Goal: Check status: Check status

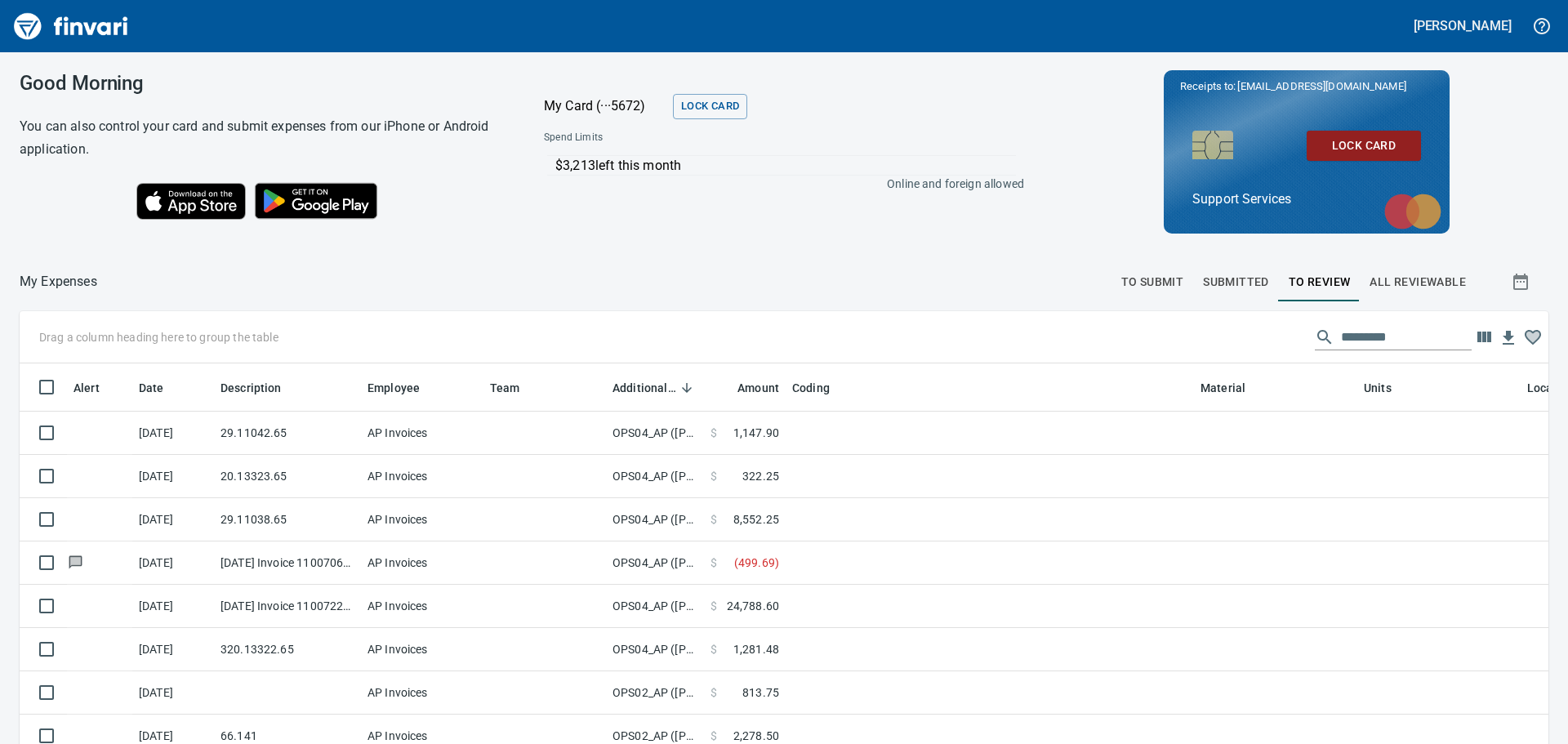
scroll to position [540, 1492]
click at [1138, 292] on span "To Submit" at bounding box center [1153, 283] width 63 height 20
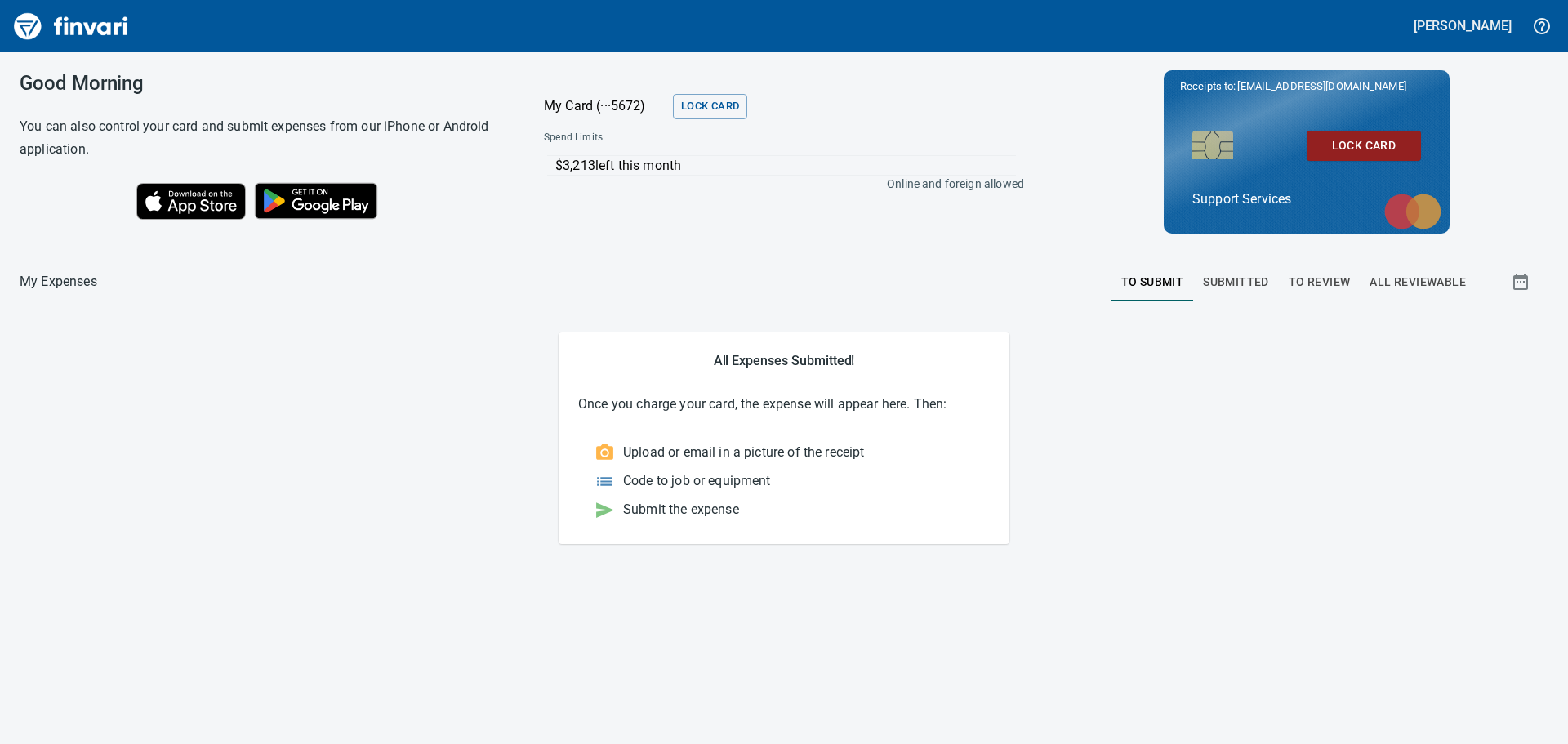
click at [1251, 272] on span "Submitted" at bounding box center [1236, 283] width 66 height 20
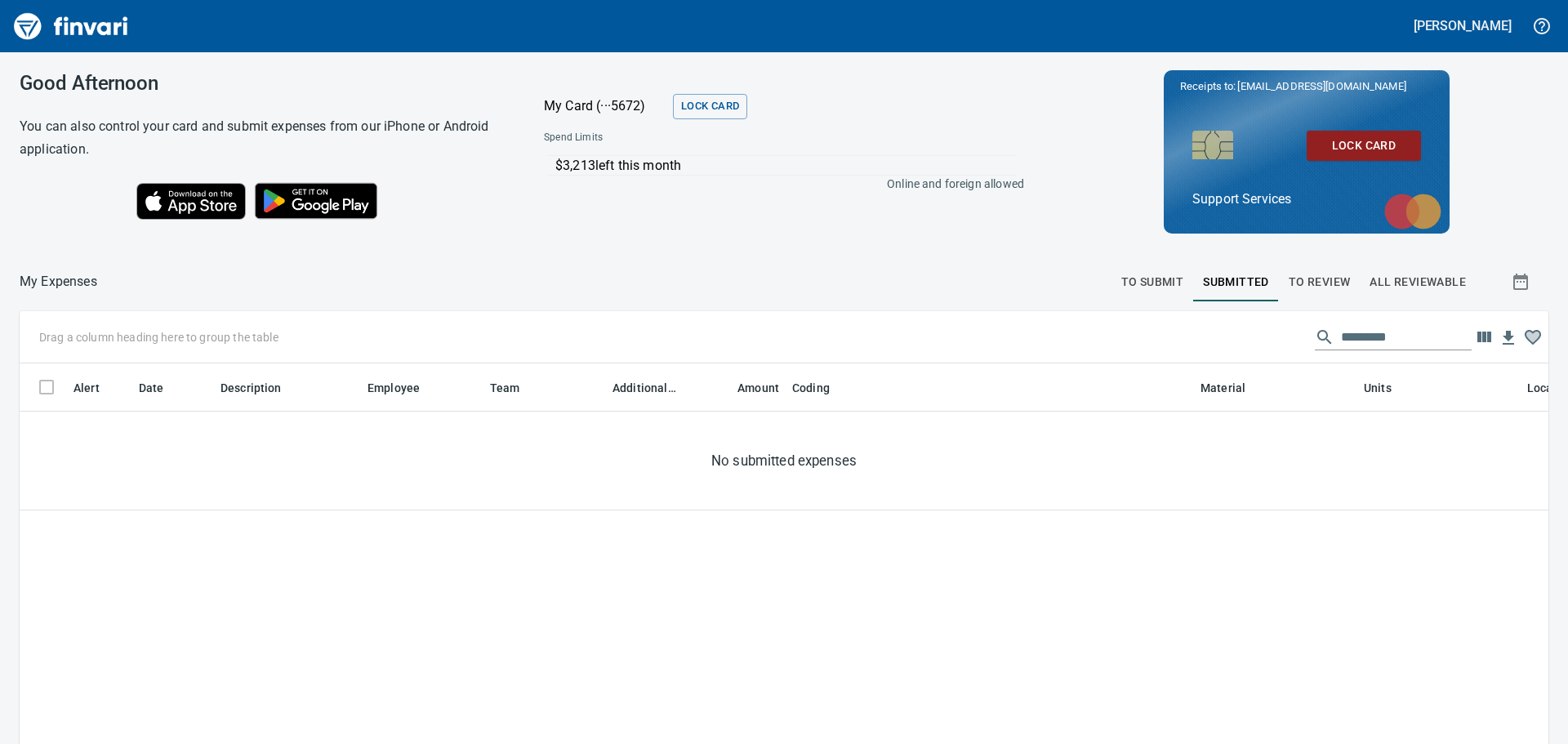
scroll to position [540, 1504]
click at [1318, 276] on span "To Review" at bounding box center [1320, 283] width 62 height 20
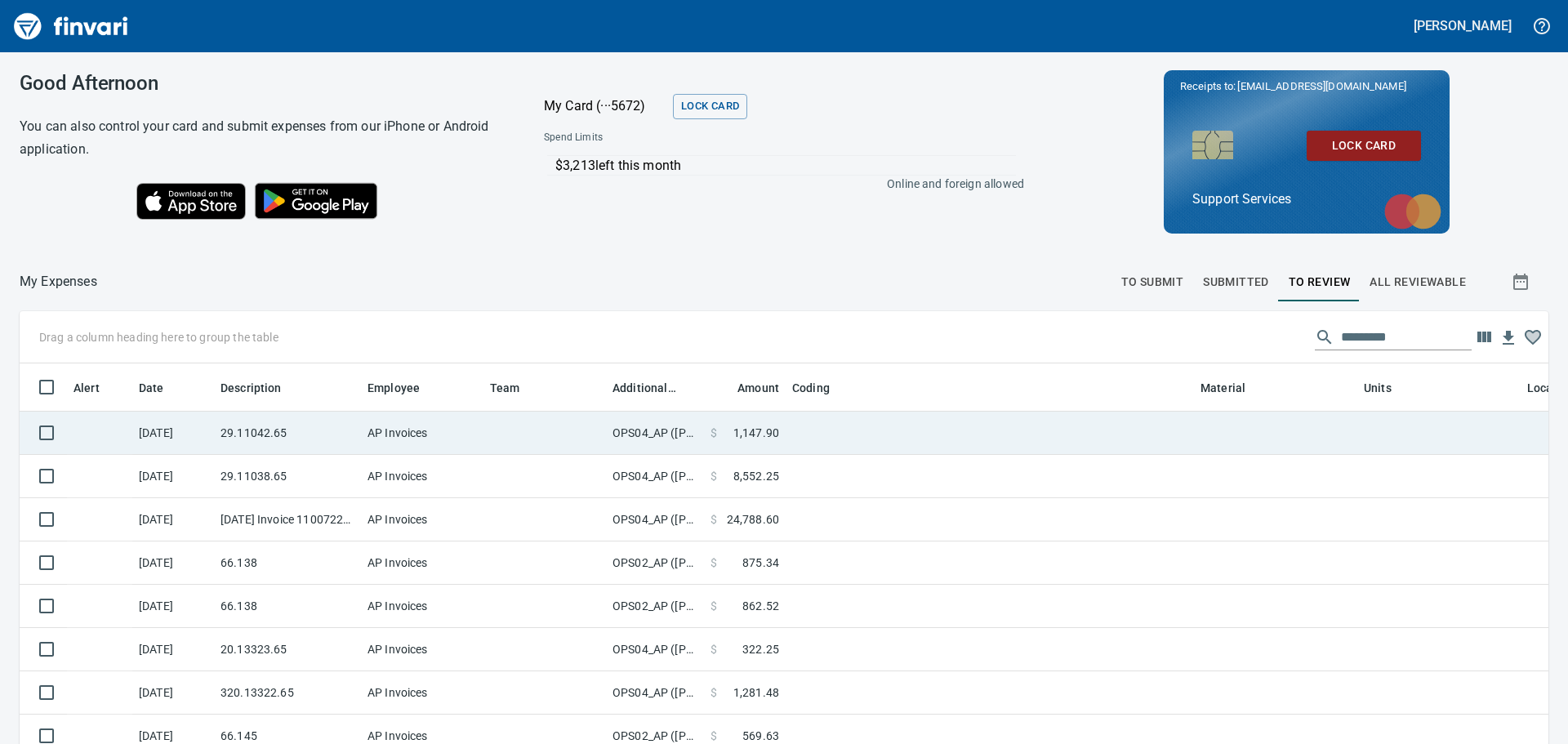
scroll to position [2, 2]
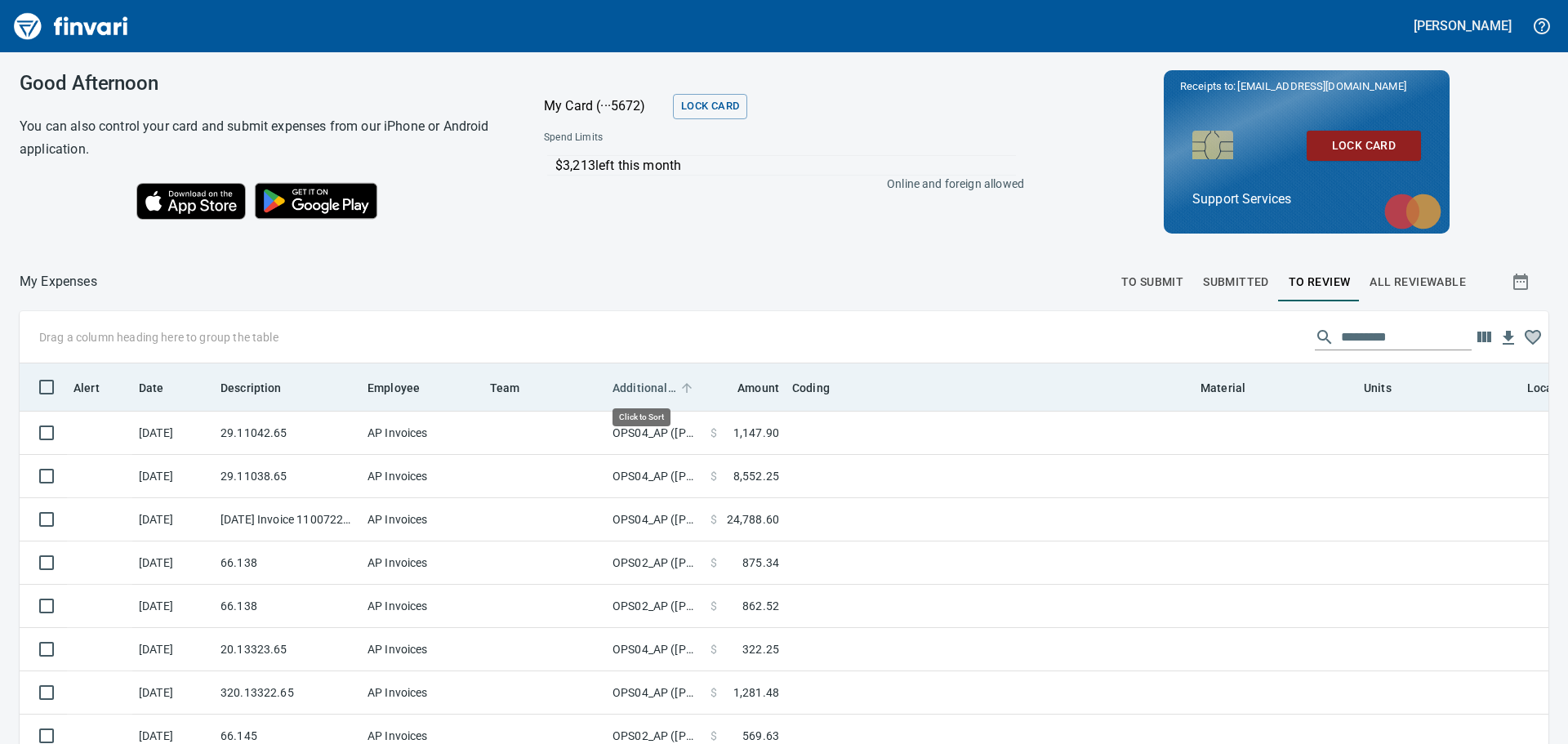
click at [640, 393] on span "Additional Reviewer" at bounding box center [644, 387] width 63 height 19
click at [640, 392] on span "Additional Reviewer" at bounding box center [644, 387] width 63 height 19
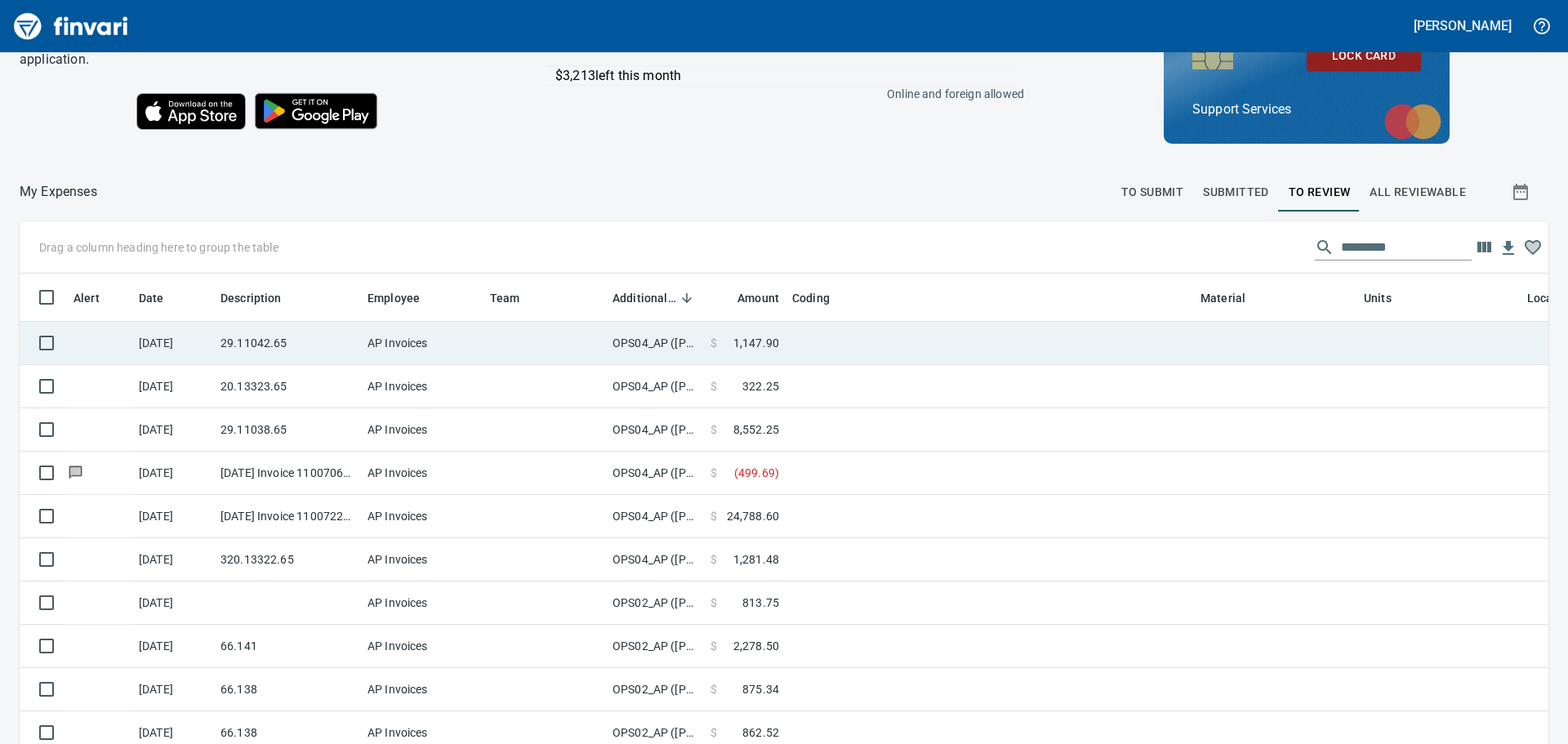
scroll to position [0, 0]
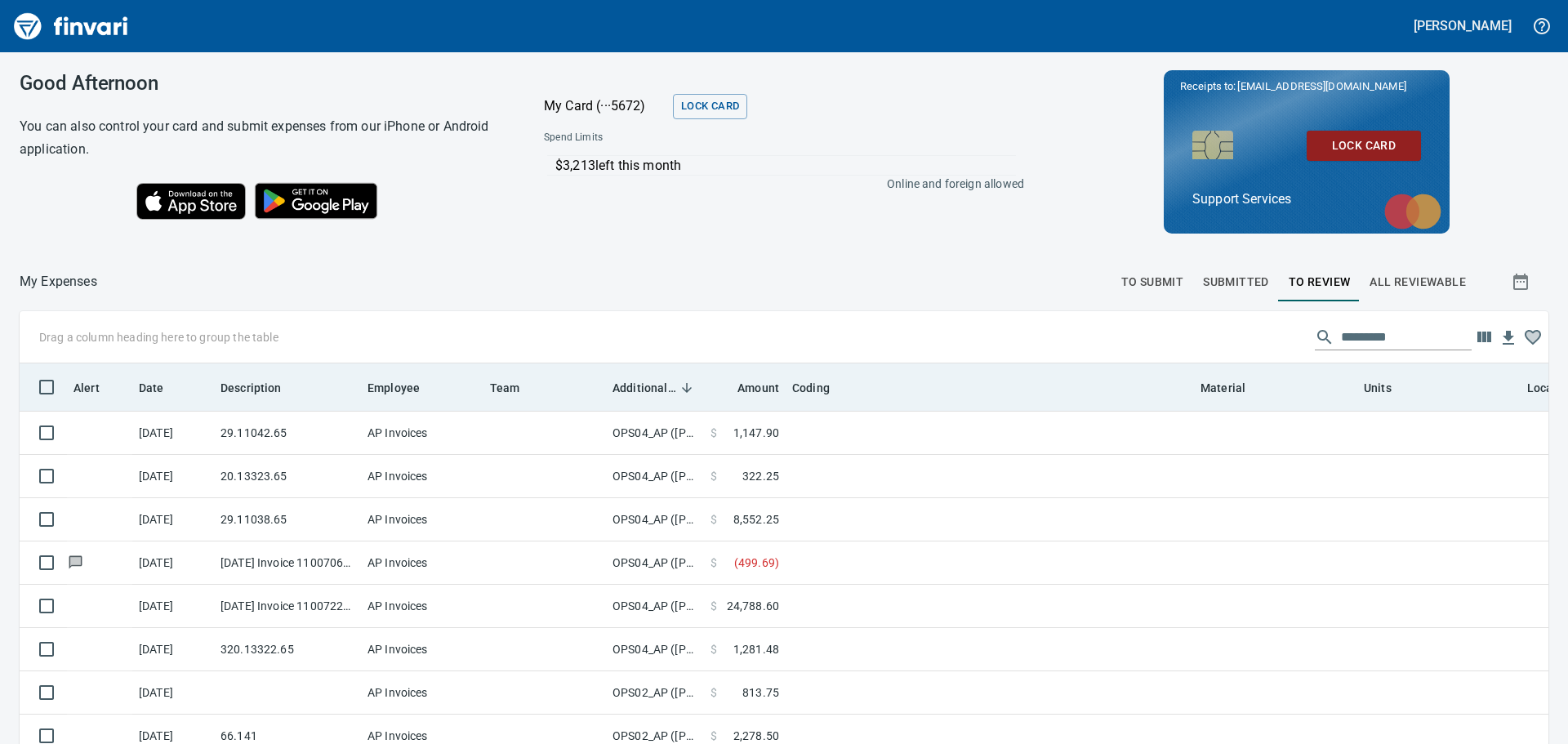
click at [660, 384] on span "Additional Reviewer" at bounding box center [644, 387] width 63 height 19
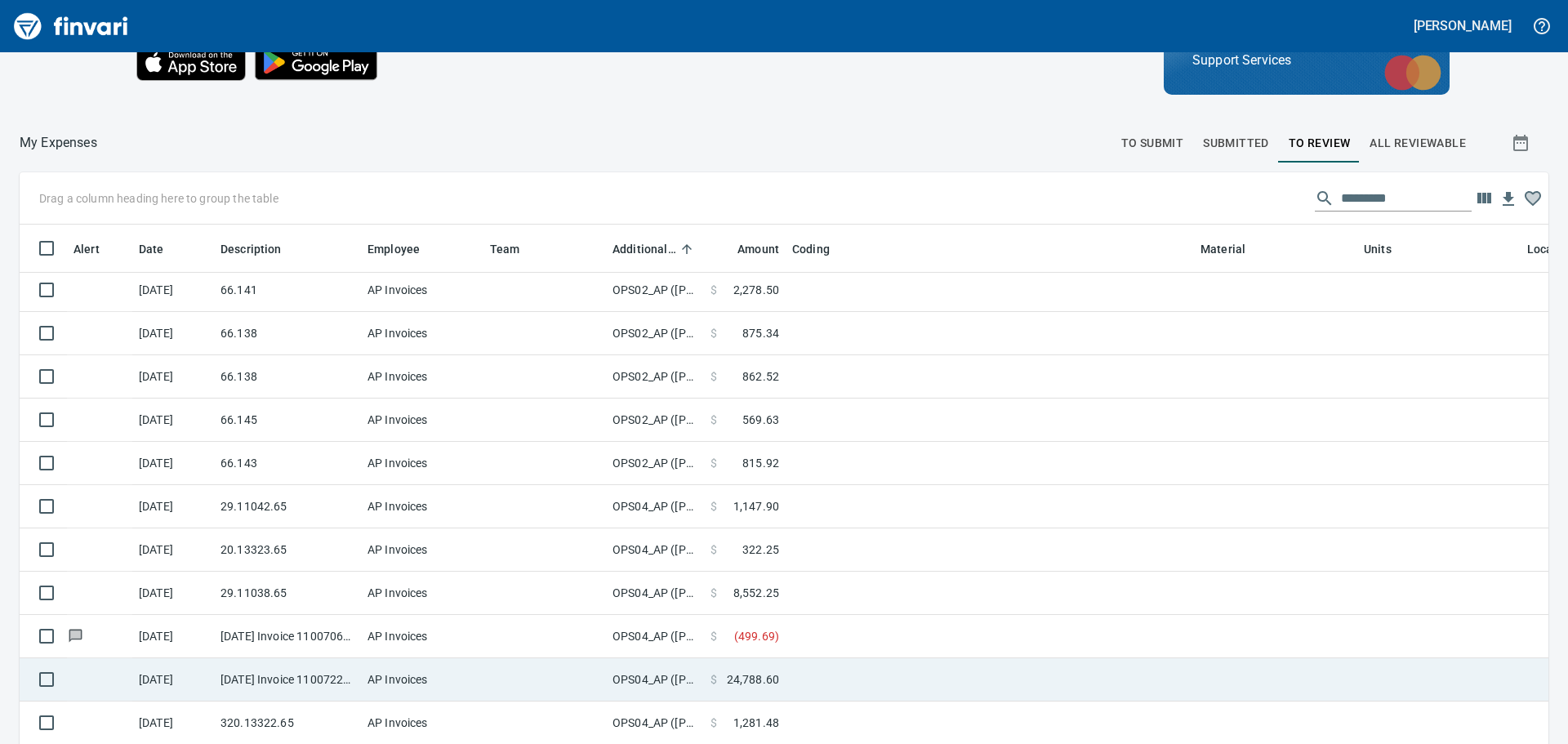
scroll to position [183, 0]
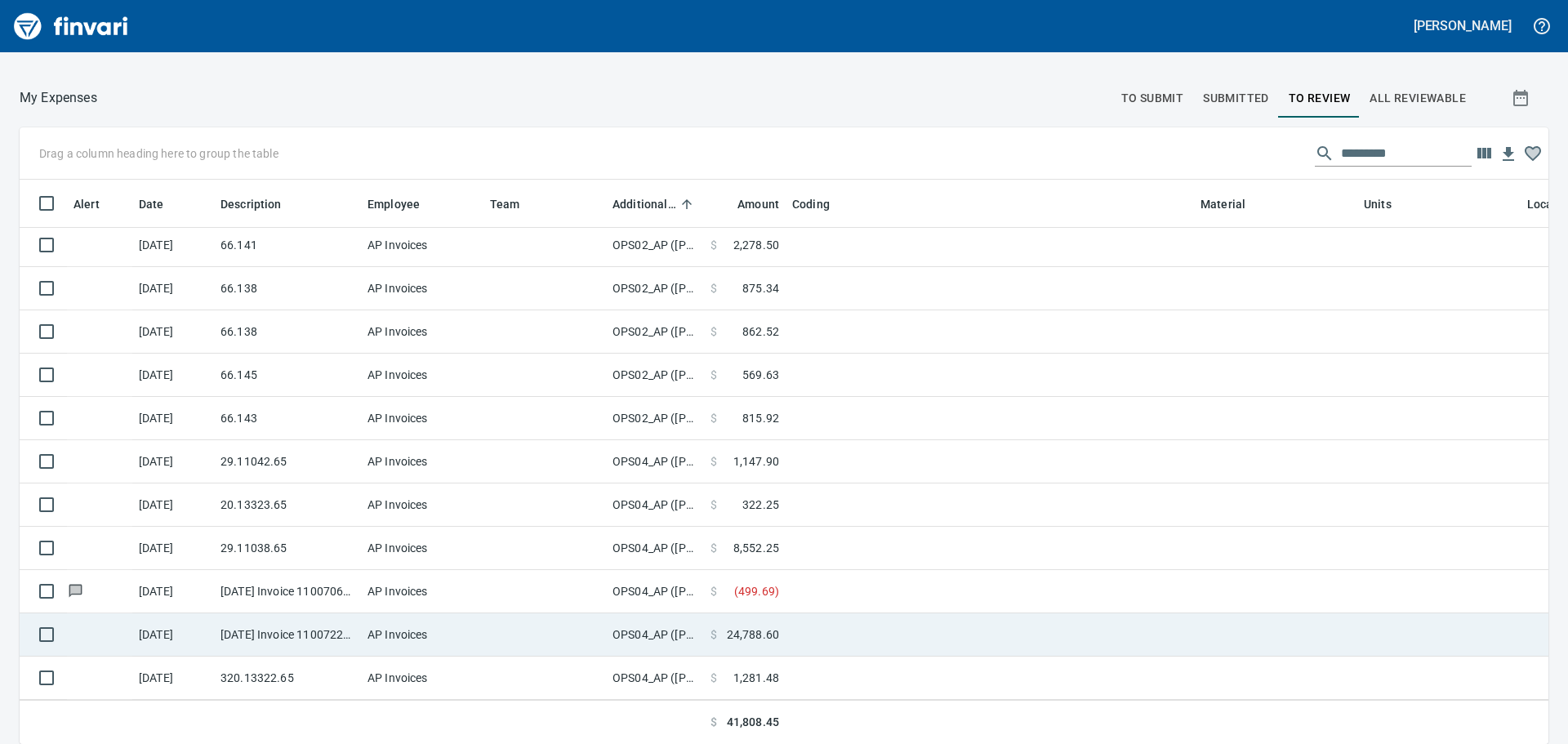
click at [770, 636] on td "$ 24,788.60" at bounding box center [745, 635] width 82 height 43
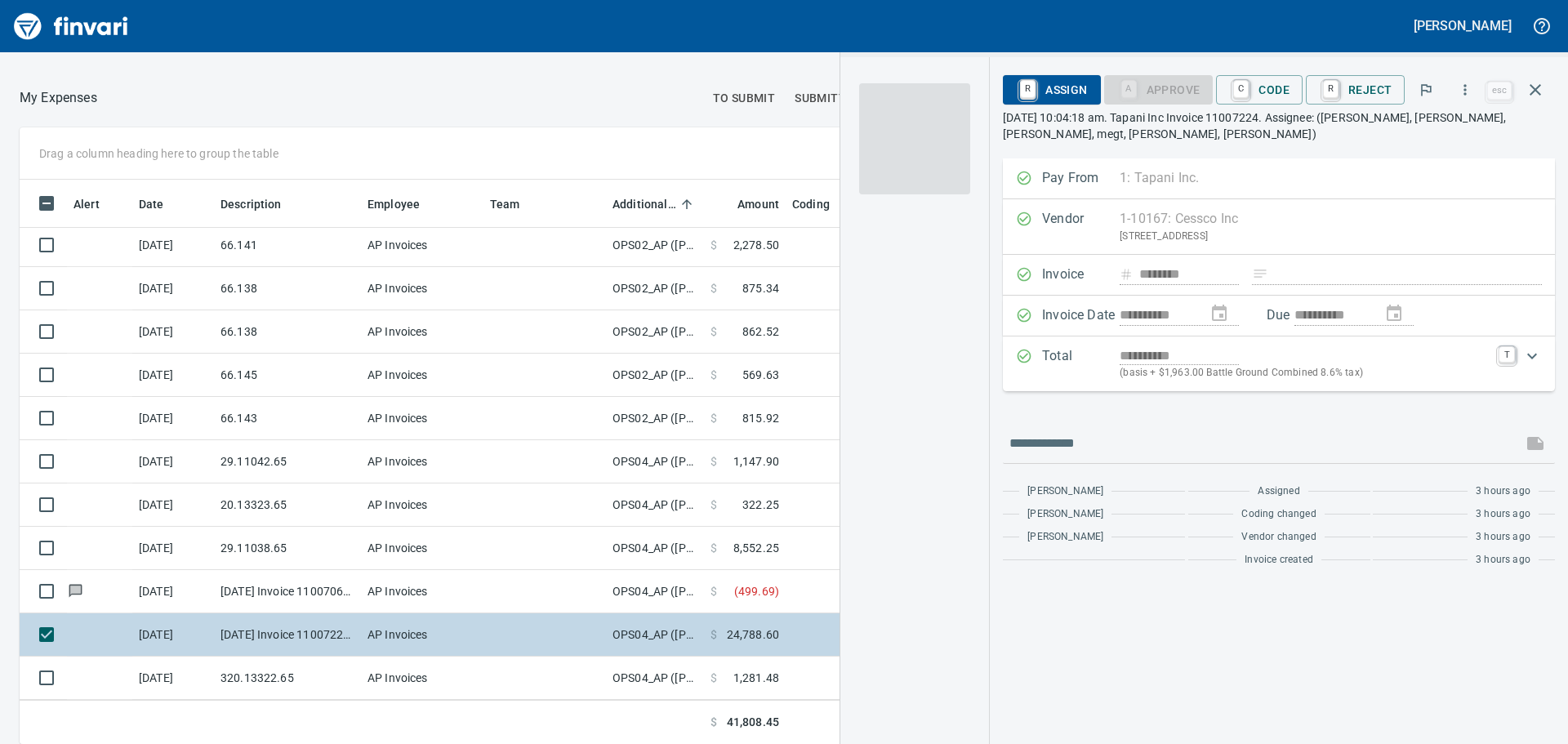
scroll to position [540, 1084]
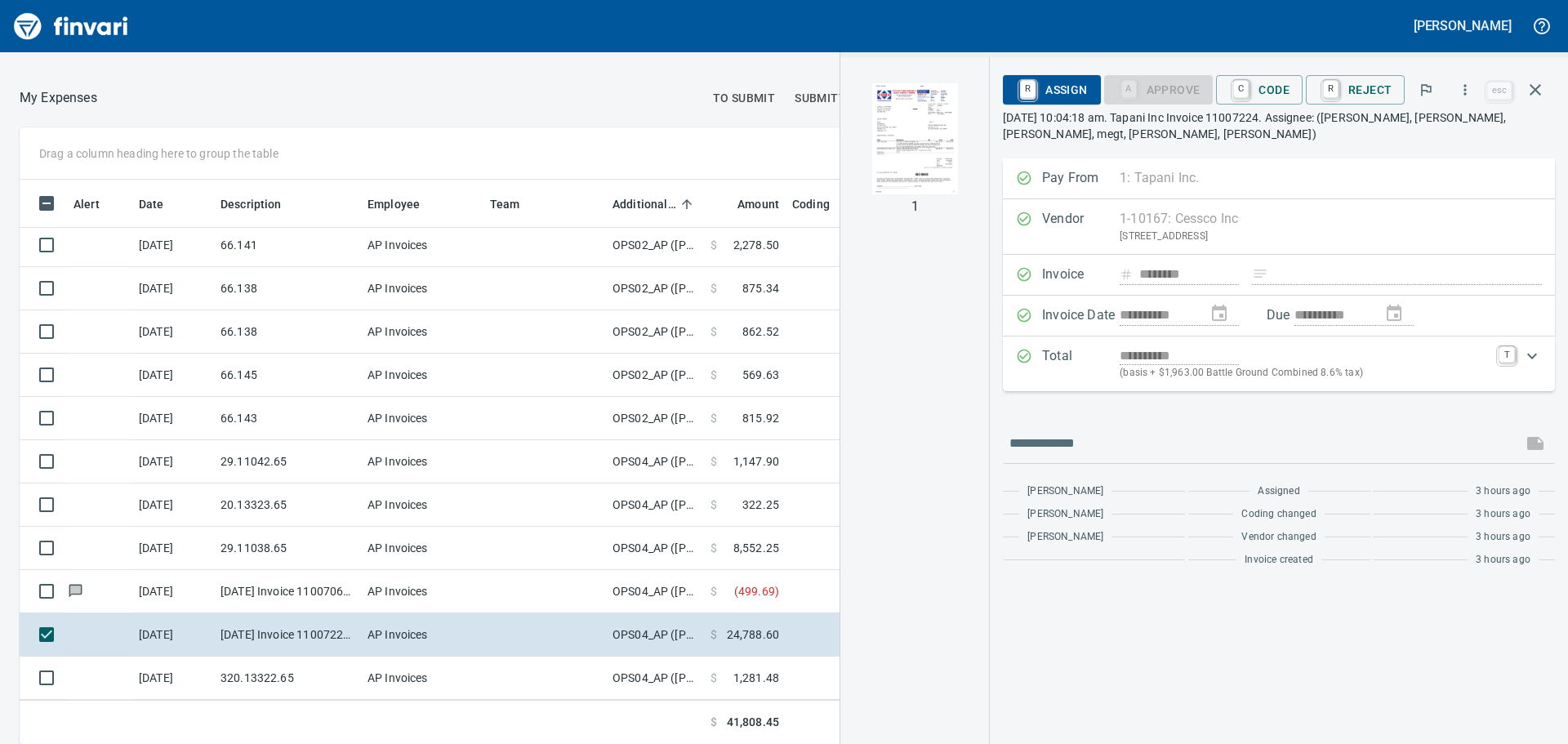
click at [928, 131] on img "button" at bounding box center [914, 139] width 111 height 111
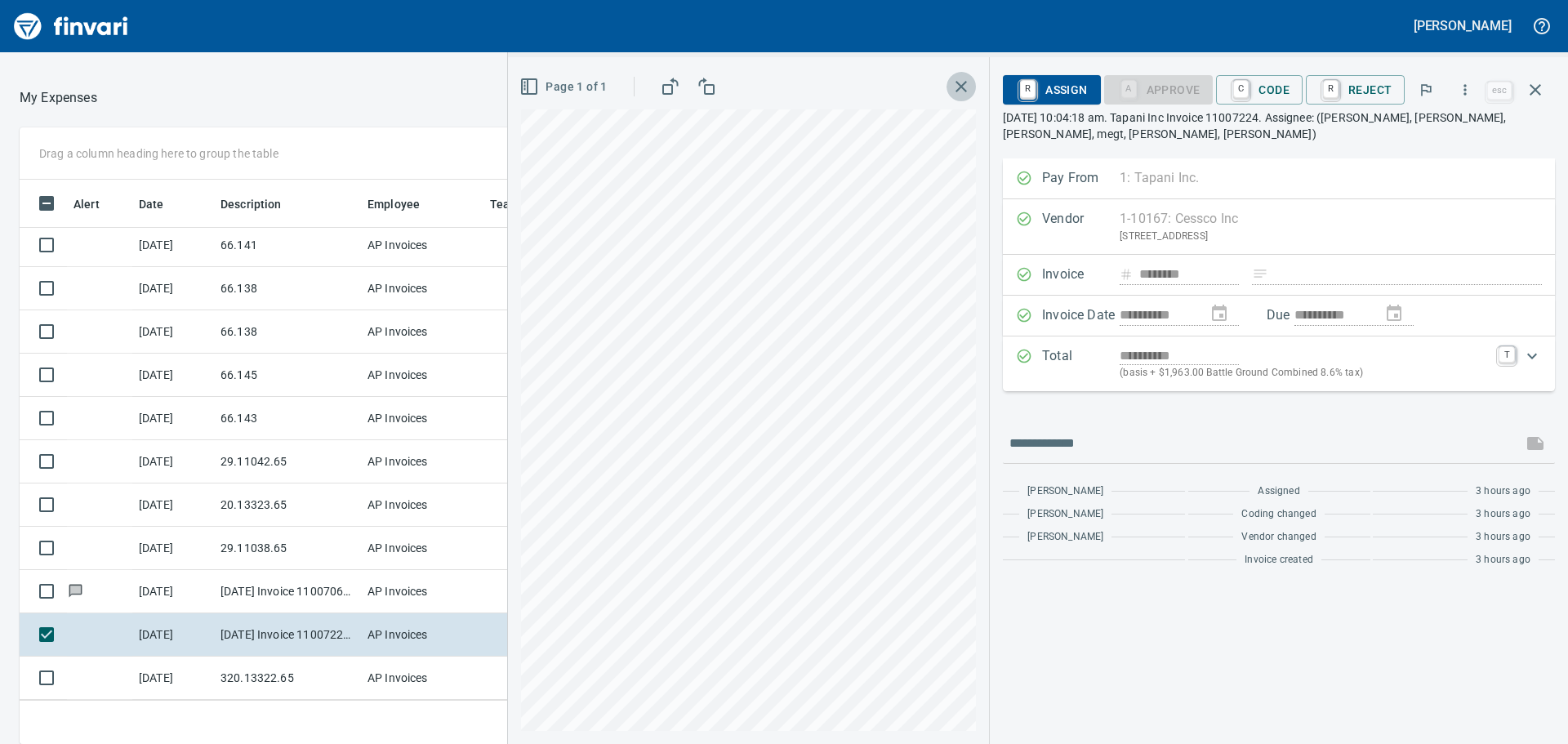
click at [961, 91] on icon "button" at bounding box center [961, 86] width 11 height 11
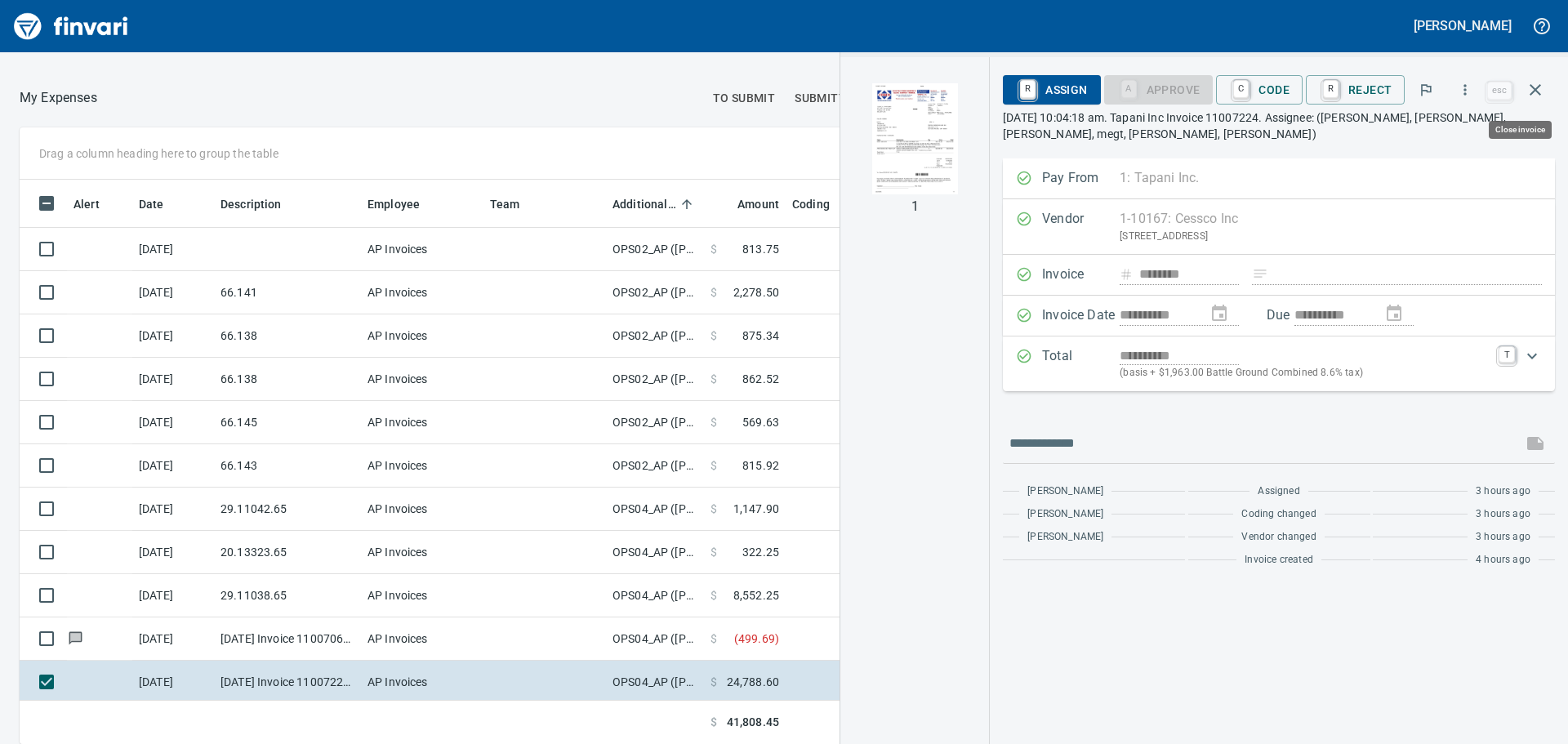
click at [1528, 92] on icon "button" at bounding box center [1535, 89] width 19 height 19
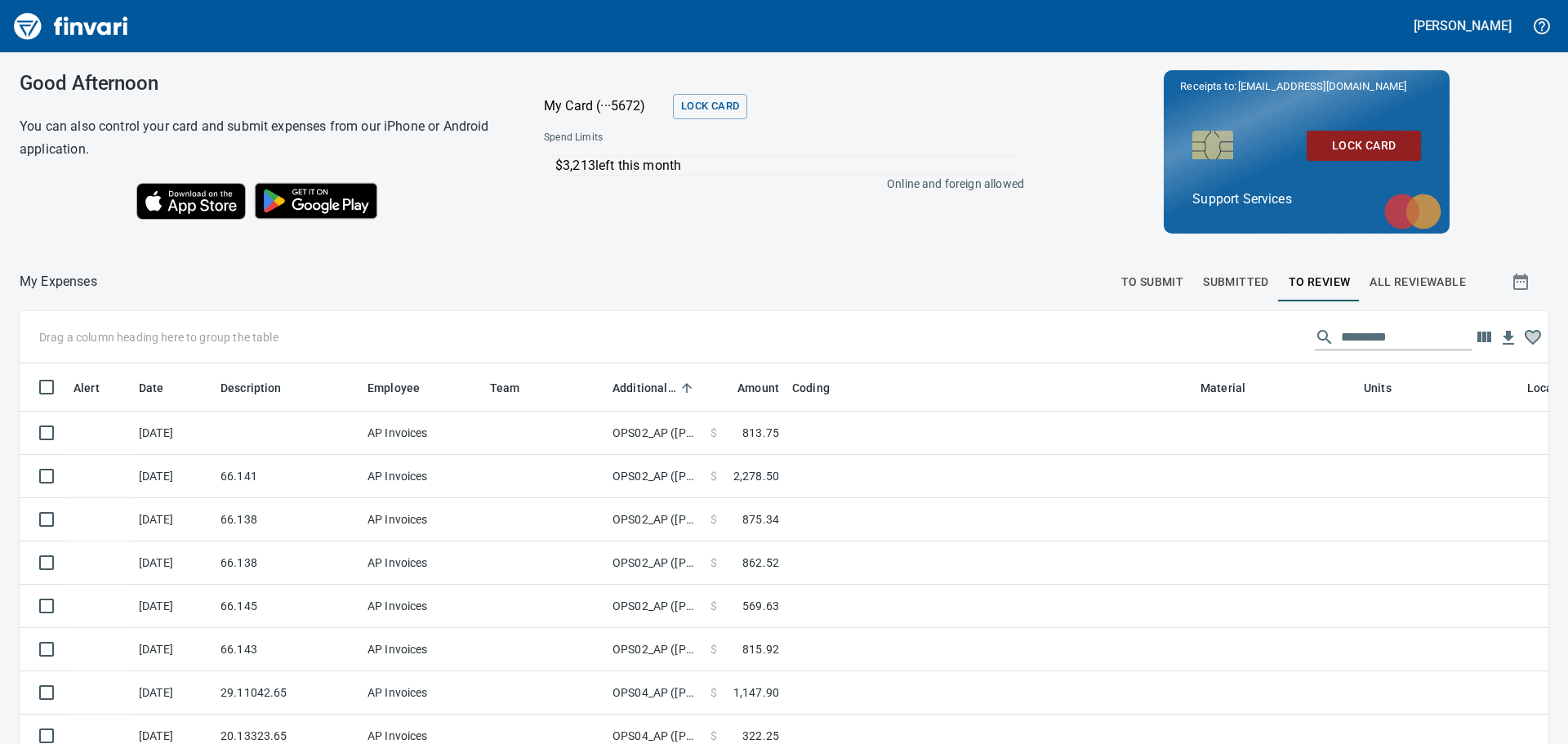
click at [48, 20] on img "Finvari" at bounding box center [72, 26] width 123 height 39
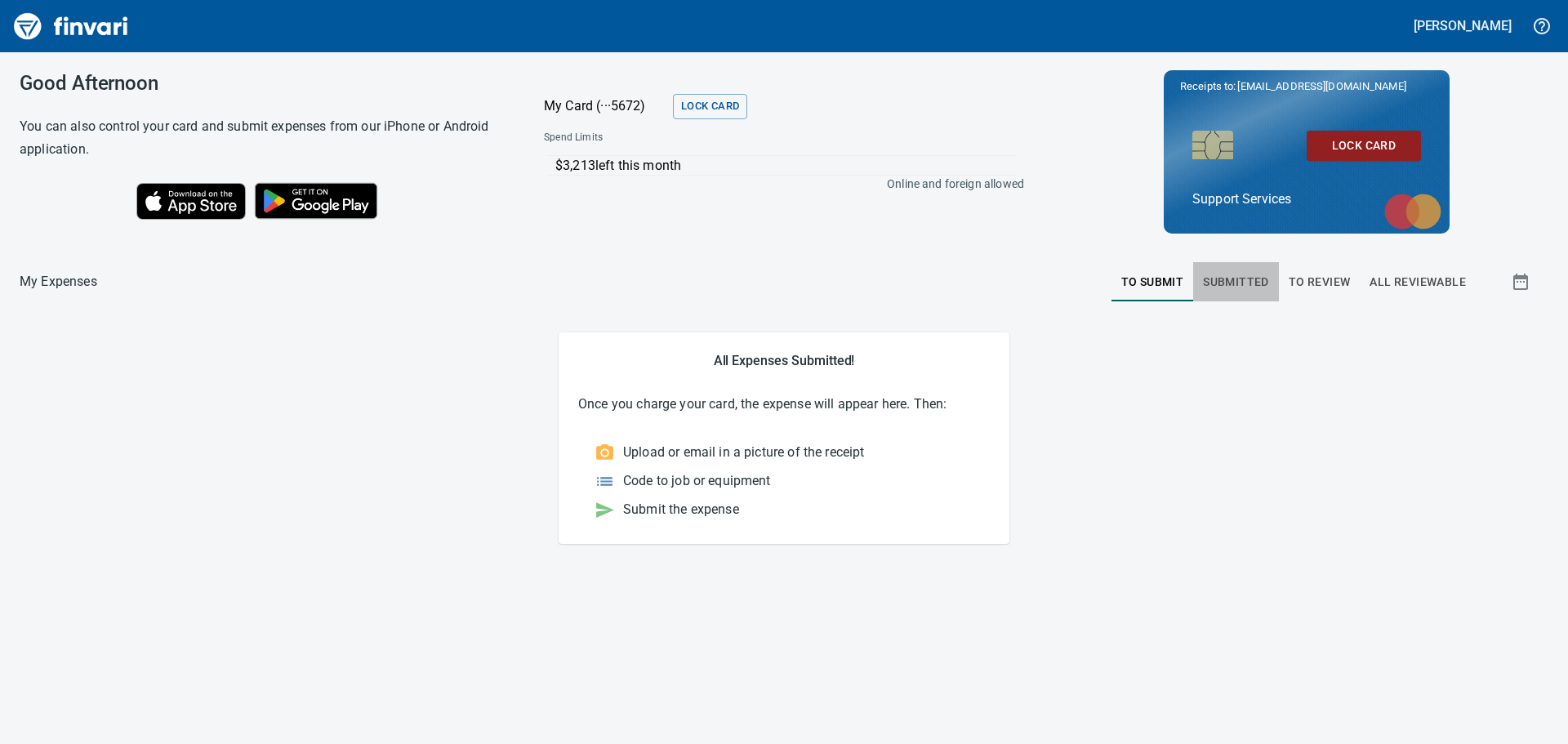
click at [1220, 287] on span "Submitted" at bounding box center [1236, 283] width 66 height 20
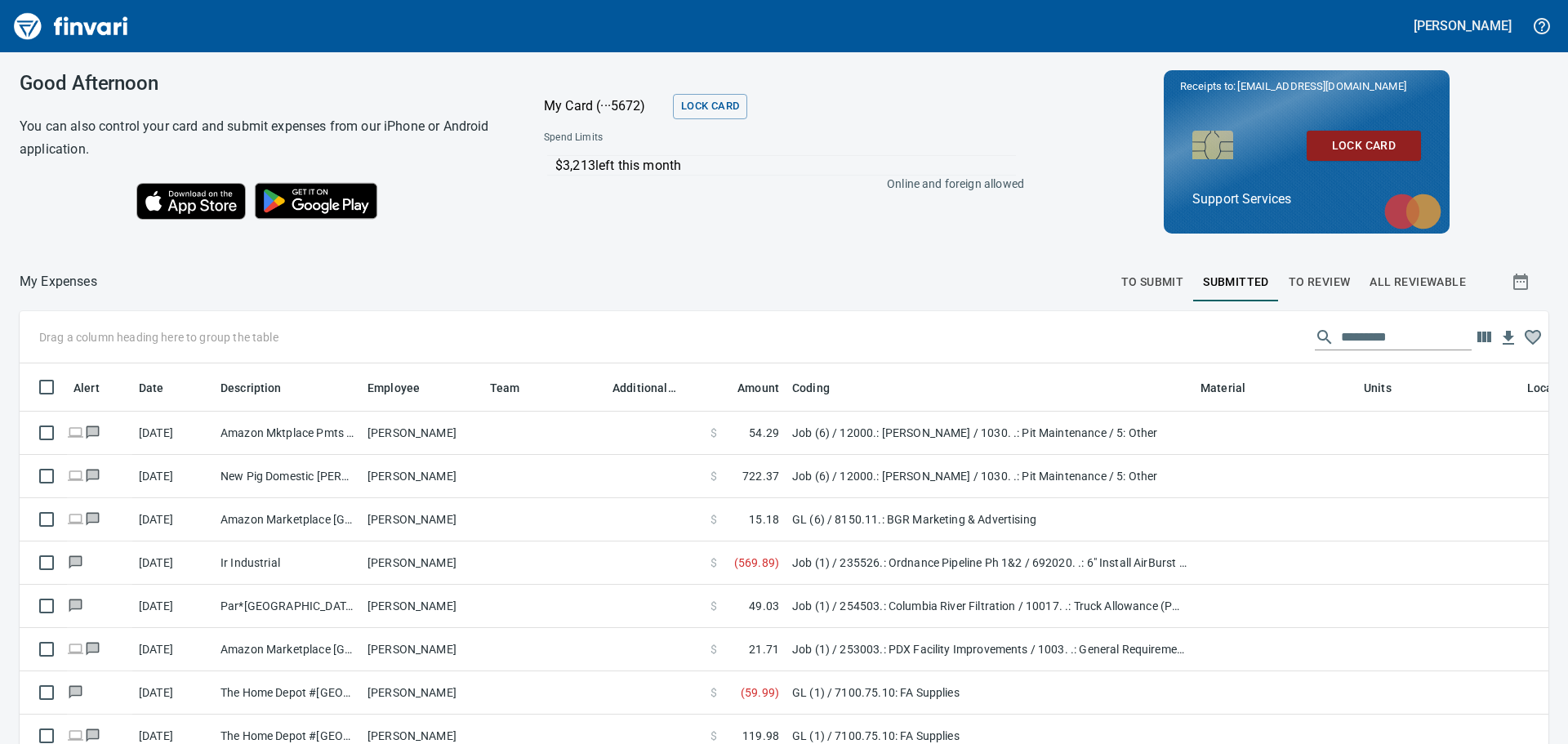
click at [1331, 272] on span "To Review" at bounding box center [1320, 283] width 62 height 20
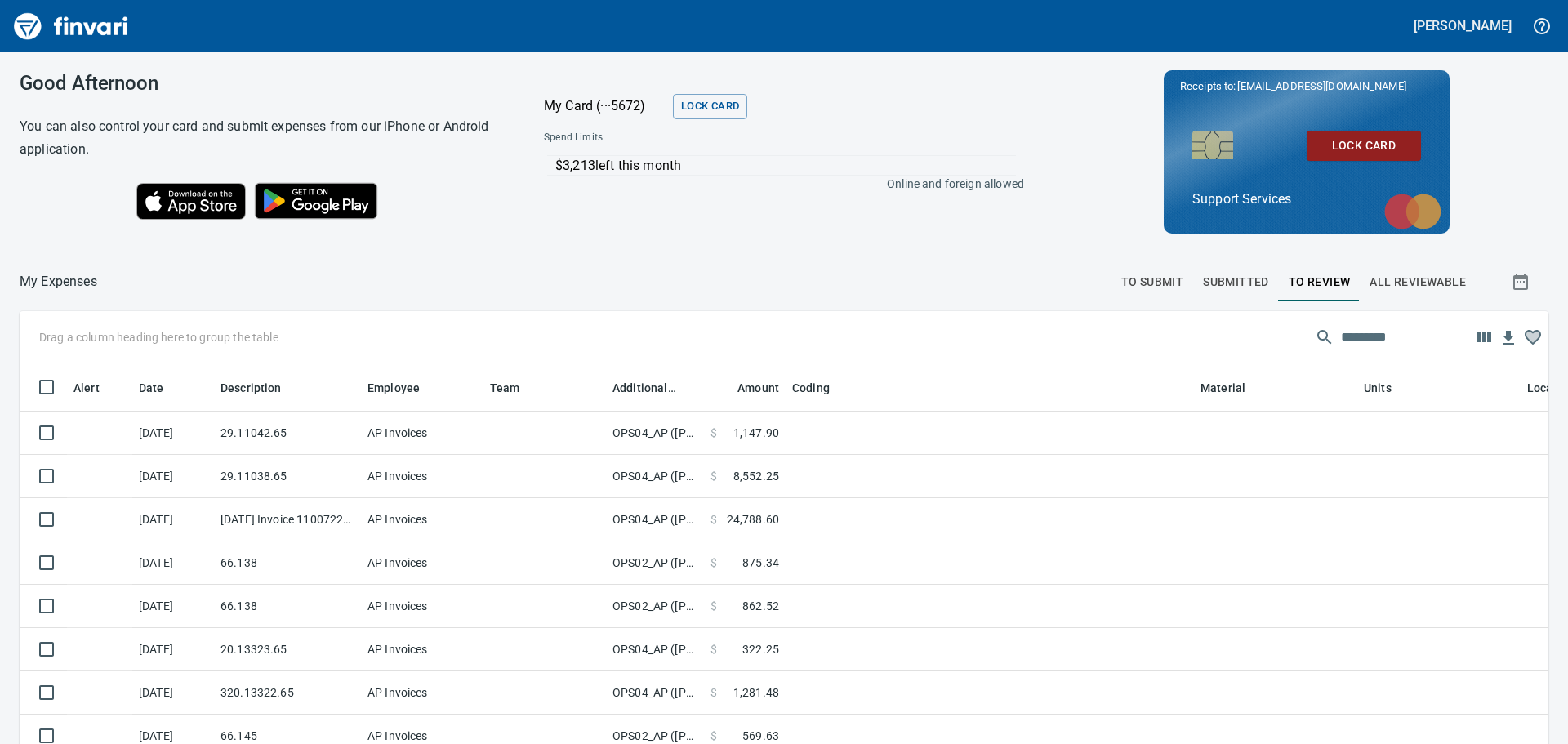
scroll to position [540, 1492]
click at [1437, 283] on span "All Reviewable" at bounding box center [1418, 283] width 96 height 20
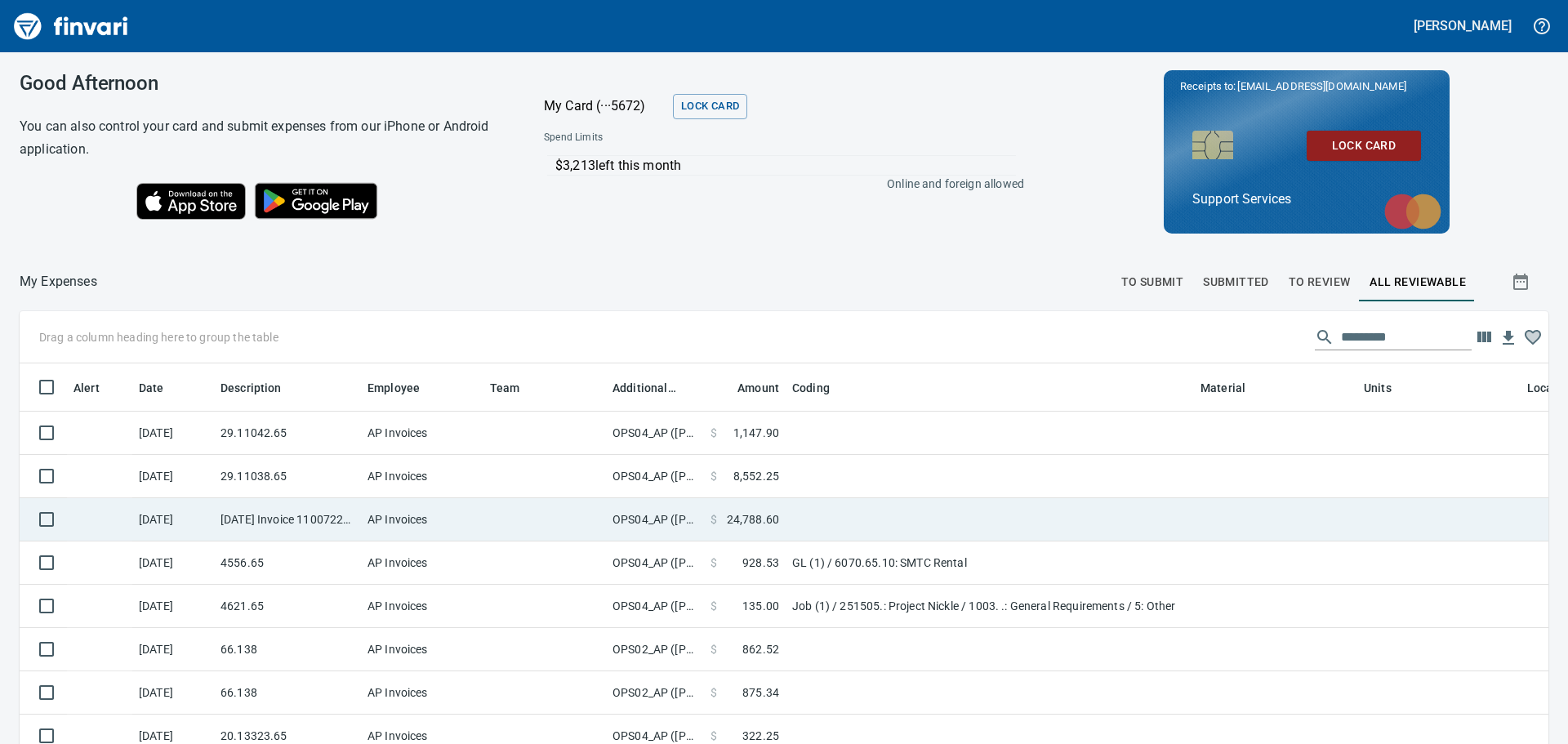
click at [862, 527] on td at bounding box center [989, 519] width 408 height 43
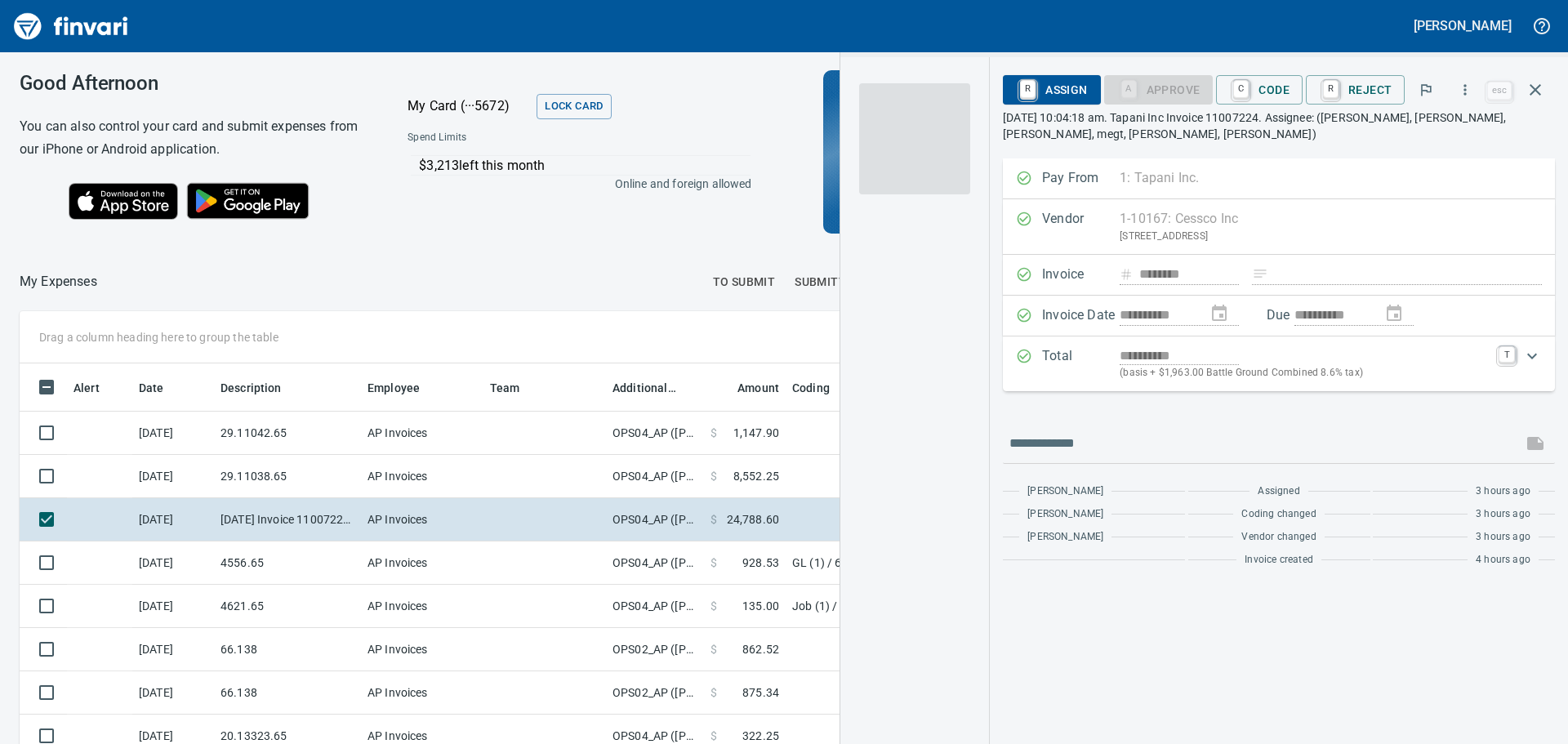
scroll to position [540, 1084]
click at [925, 161] on img "button" at bounding box center [914, 139] width 111 height 111
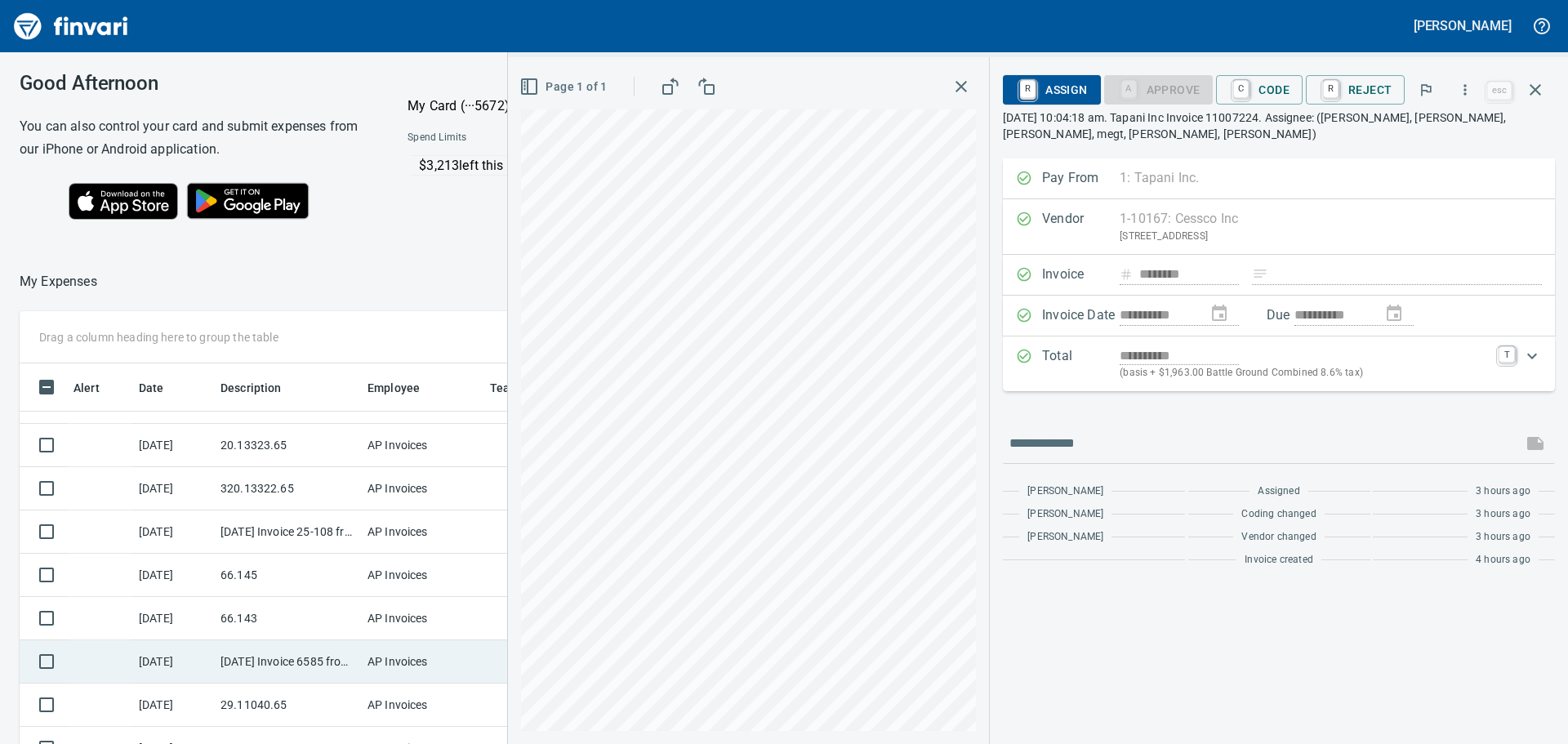
scroll to position [327, 0]
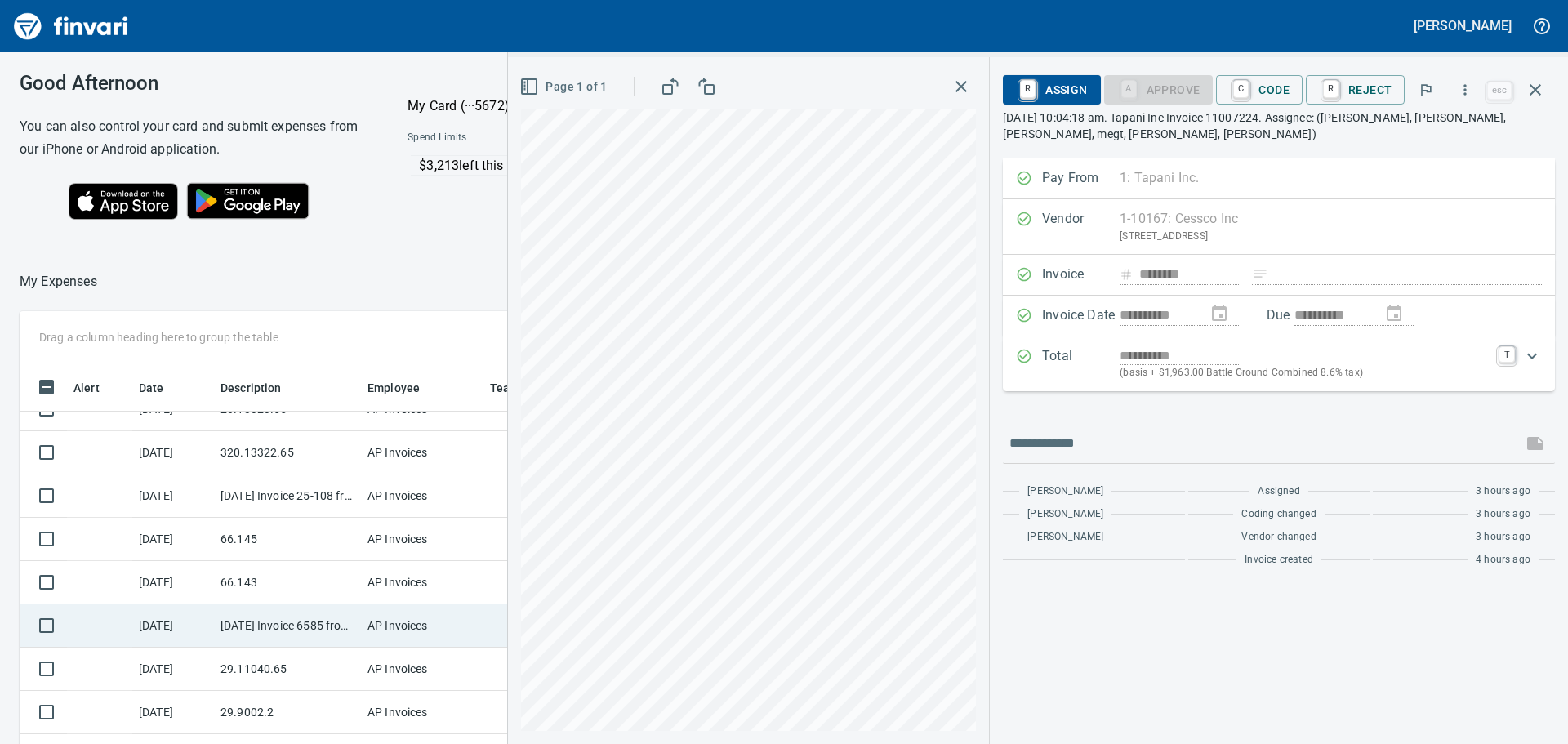
click at [285, 617] on td "[DATE] Invoice 6585 from Mck Tool & Supply Inc (1-10644)" at bounding box center [287, 626] width 147 height 43
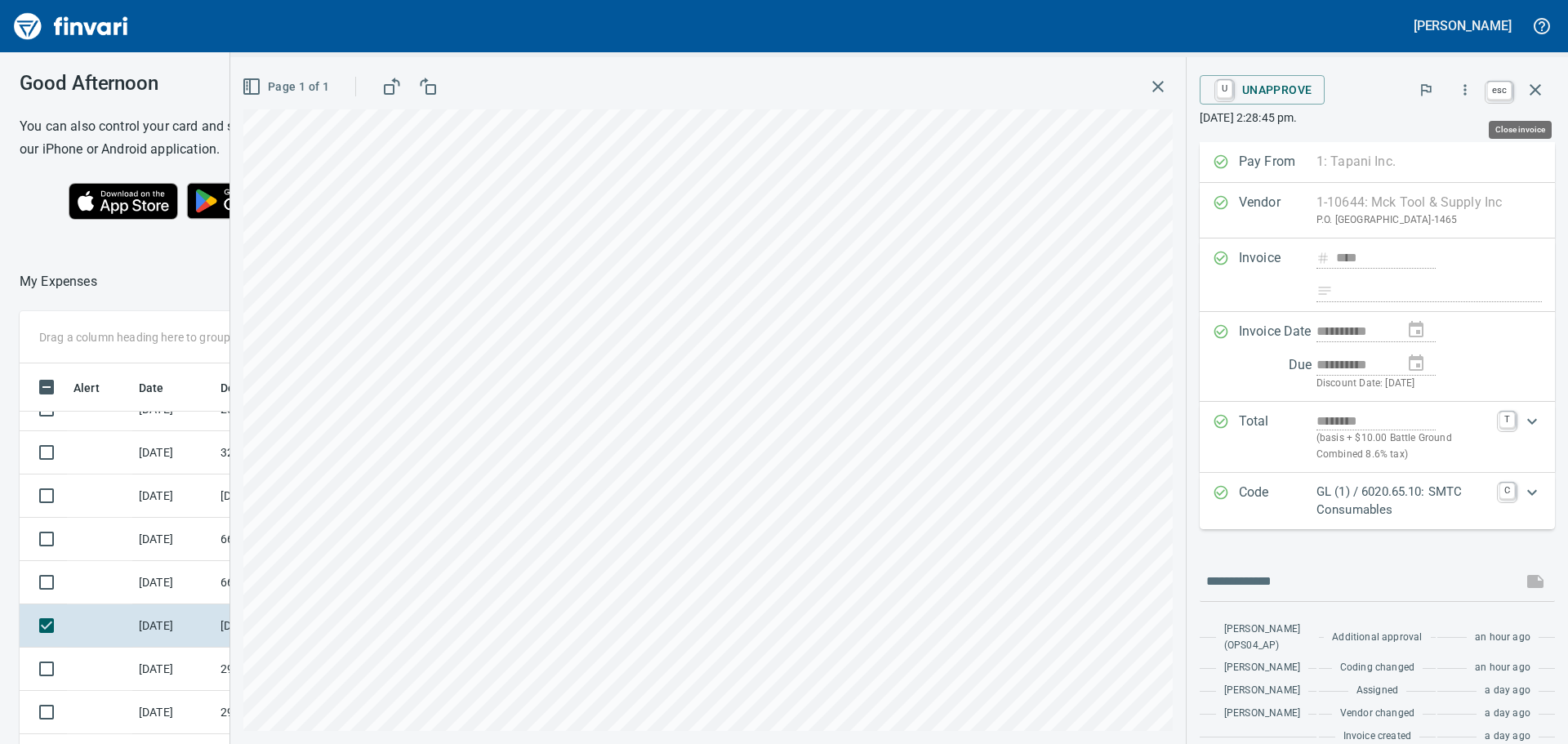
scroll to position [540, 1084]
click at [1534, 91] on icon "button" at bounding box center [1535, 90] width 11 height 11
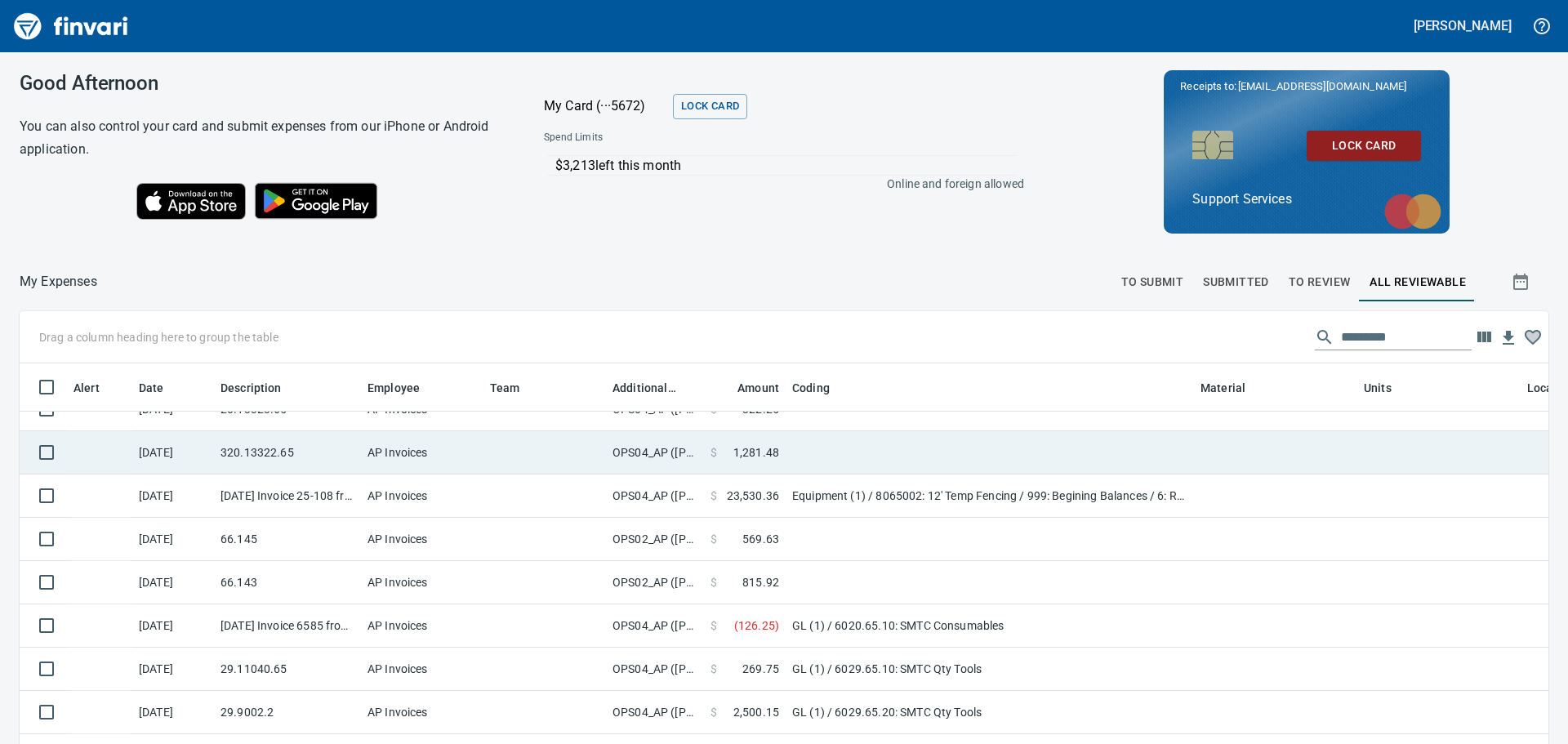
scroll to position [540, 1492]
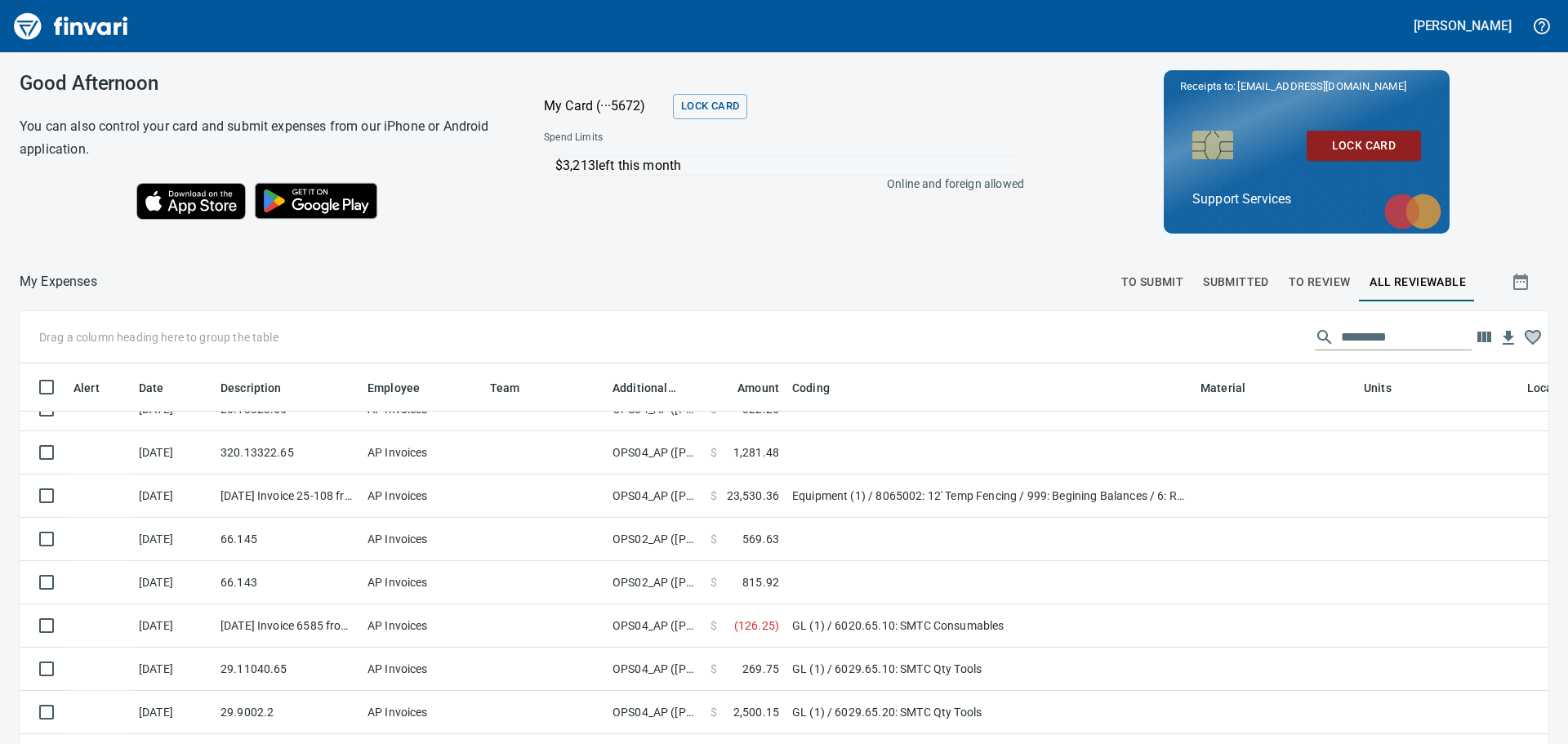
drag, startPoint x: 114, startPoint y: 29, endPoint x: 153, endPoint y: 45, distance: 42.2
click at [114, 29] on img "Finvari" at bounding box center [72, 26] width 123 height 39
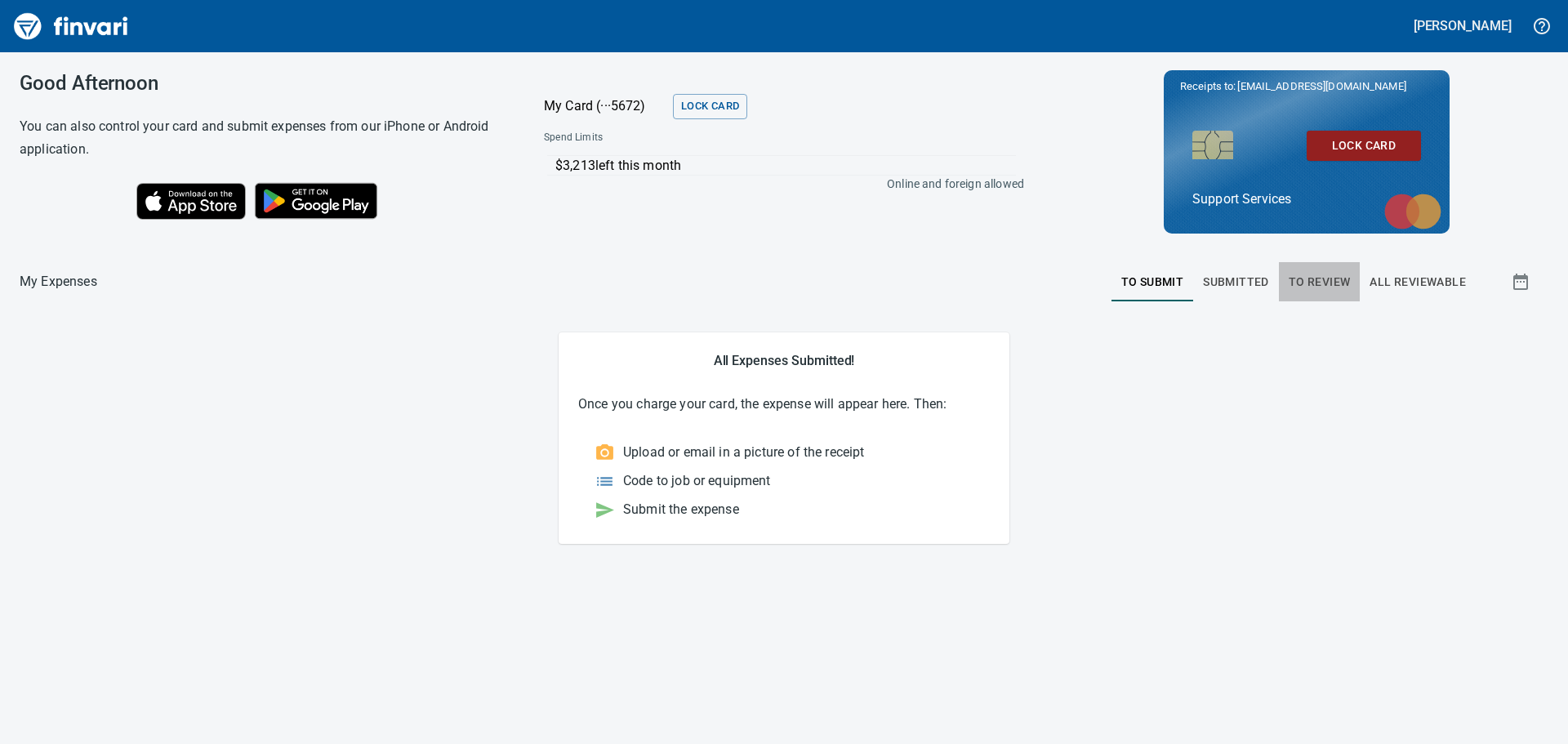
click at [1352, 285] on button "To Review" at bounding box center [1320, 282] width 82 height 39
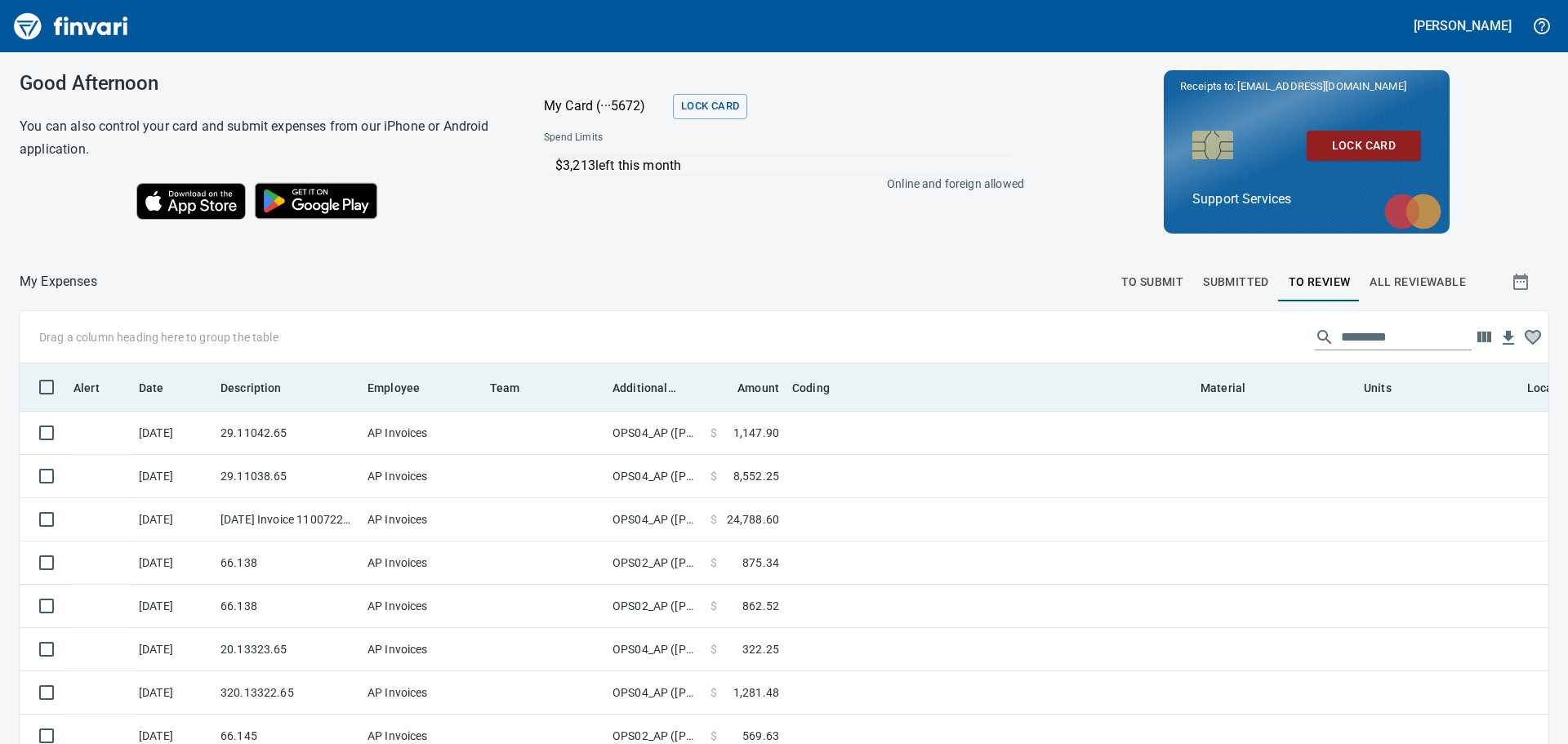
scroll to position [2, 2]
click at [660, 391] on span "Additional Reviewer" at bounding box center [644, 387] width 63 height 19
click at [660, 397] on th "Additional Reviewer" at bounding box center [655, 387] width 98 height 48
click at [644, 391] on span "Additional Reviewer" at bounding box center [644, 387] width 63 height 19
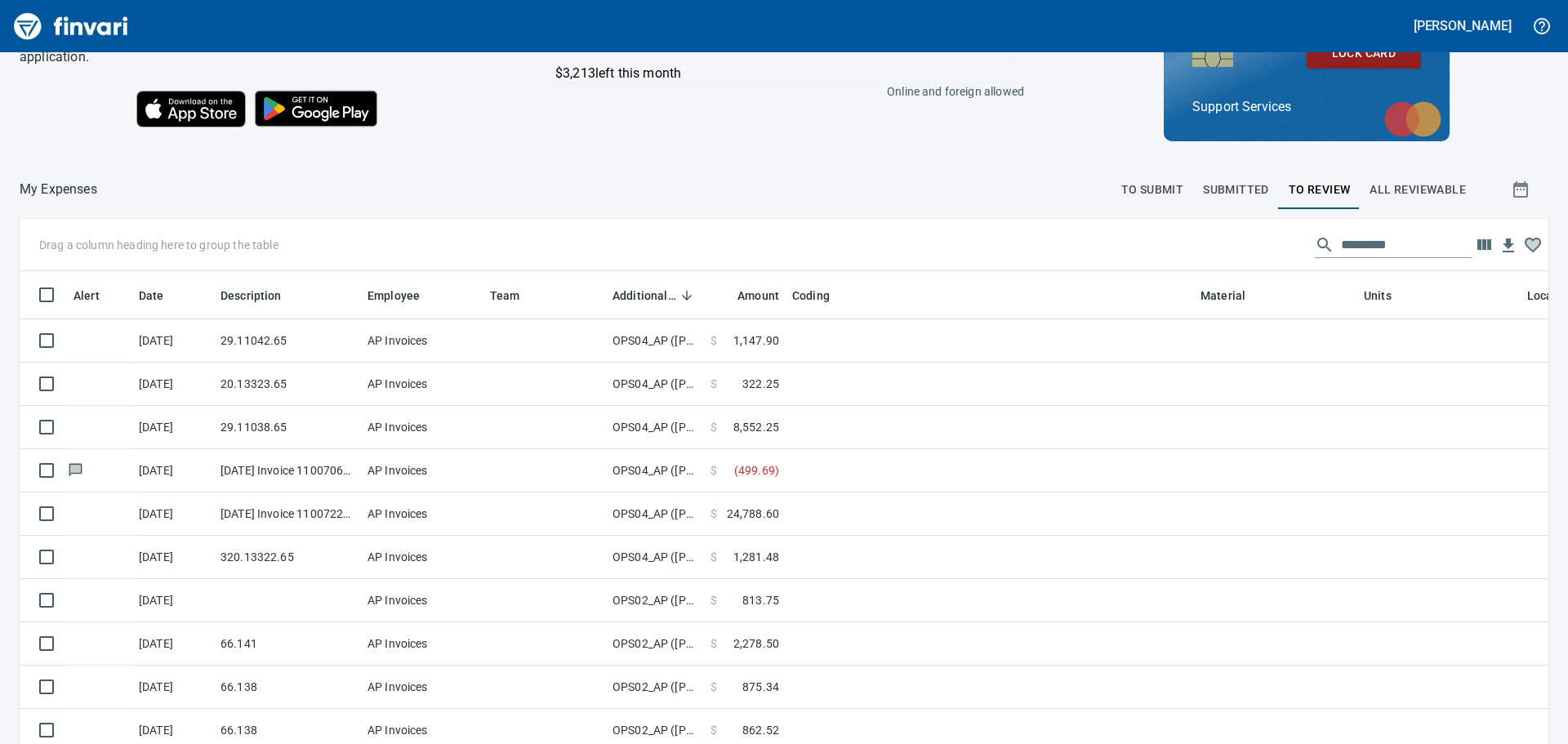
scroll to position [0, 0]
